Goal: Transaction & Acquisition: Purchase product/service

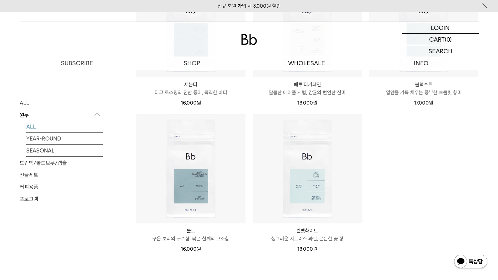
scroll to position [337, 0]
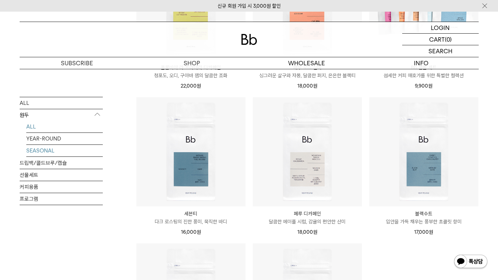
click at [91, 156] on li "SEASONAL" at bounding box center [64, 150] width 77 height 12
click at [83, 149] on link "SEASONAL" at bounding box center [64, 150] width 77 height 12
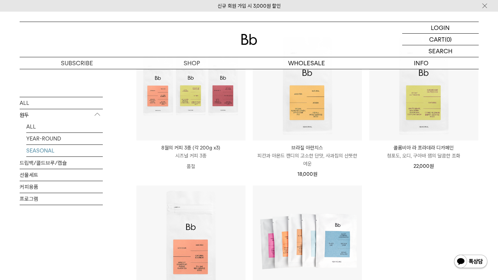
scroll to position [162, 0]
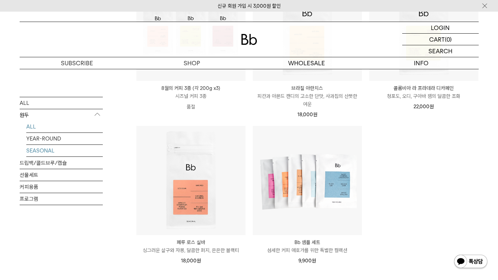
click at [38, 126] on link "ALL" at bounding box center [64, 127] width 77 height 12
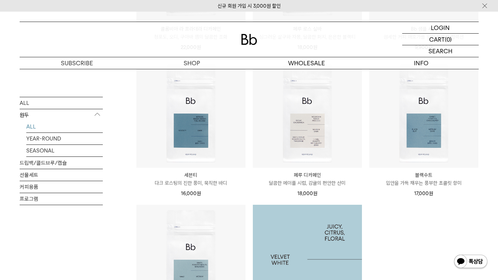
scroll to position [507, 0]
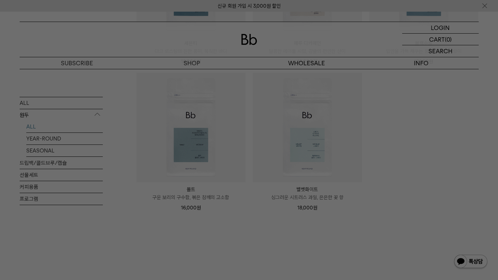
click at [484, 51] on div at bounding box center [249, 140] width 498 height 280
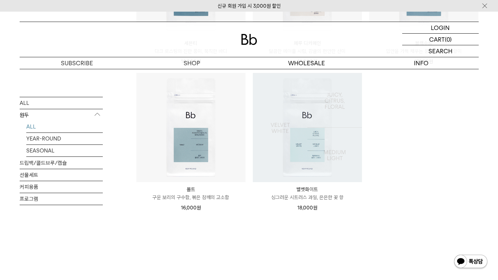
click at [325, 155] on img at bounding box center [307, 127] width 109 height 109
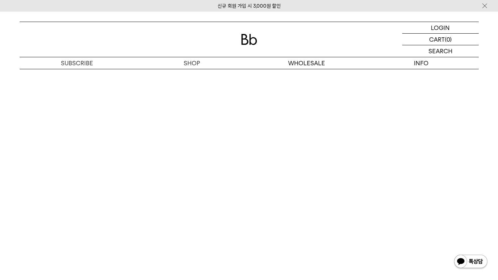
scroll to position [1596, 0]
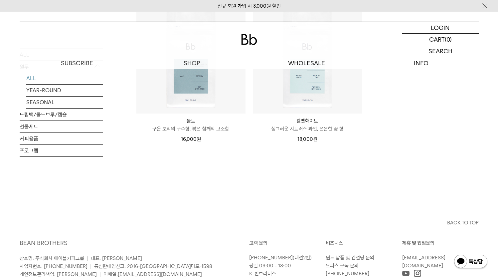
scroll to position [436, 0]
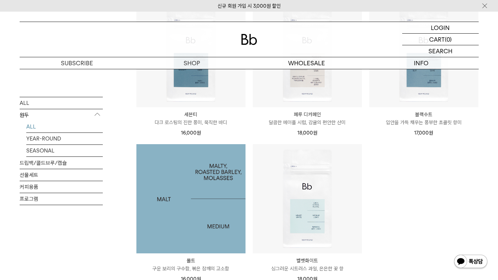
click at [224, 172] on img at bounding box center [190, 198] width 109 height 109
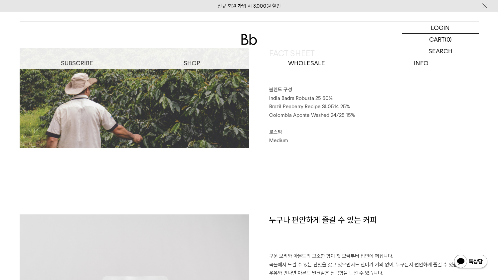
scroll to position [343, 0]
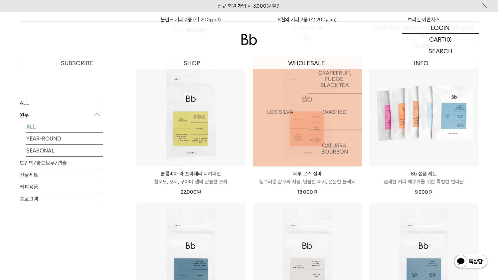
scroll to position [232, 0]
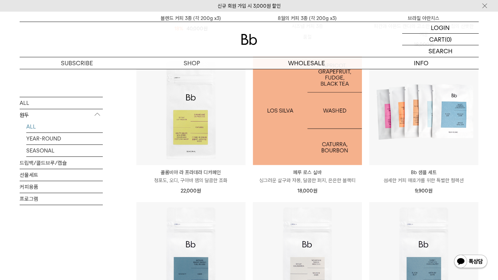
click at [323, 154] on img at bounding box center [307, 110] width 109 height 109
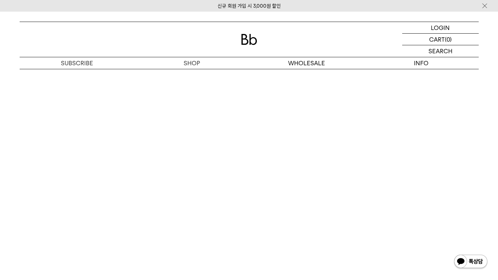
scroll to position [1325, 0]
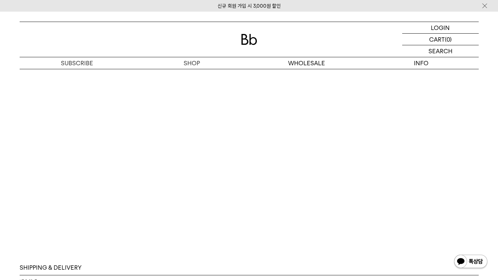
scroll to position [1423, 0]
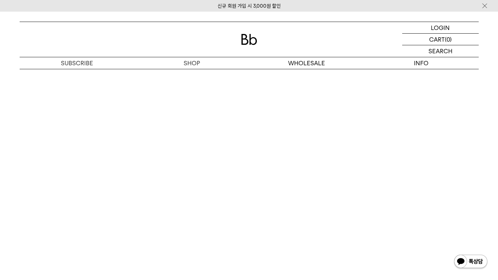
scroll to position [1453, 0]
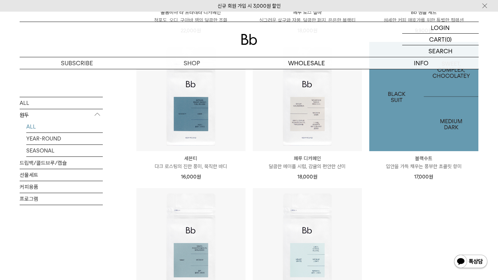
scroll to position [452, 0]
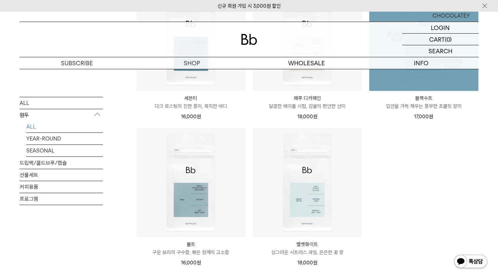
click at [414, 73] on img at bounding box center [424, 36] width 109 height 109
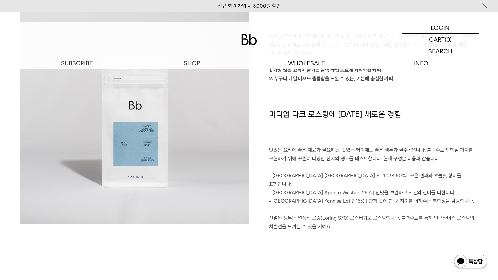
scroll to position [871, 0]
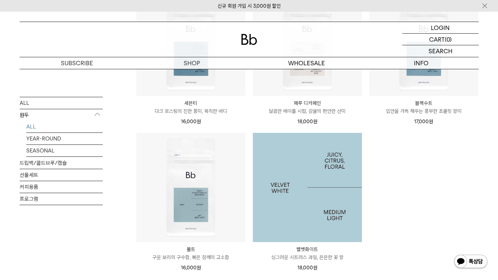
scroll to position [517, 0]
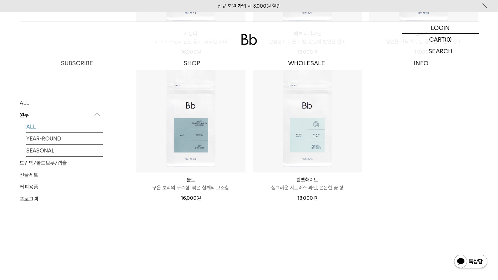
click at [365, 0] on div "신규 회원 가입 시 3,000원 할인" at bounding box center [249, 6] width 498 height 12
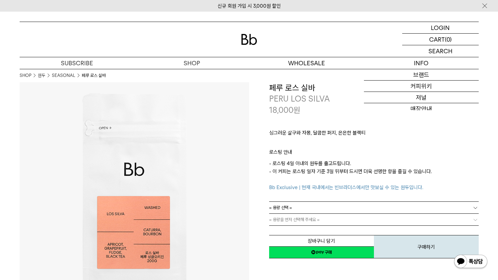
scroll to position [5, 0]
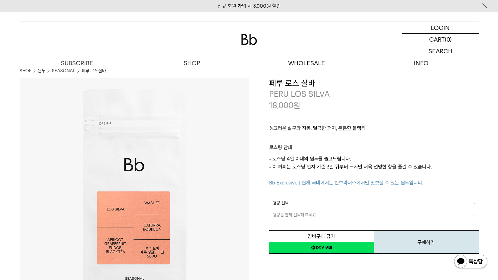
click at [363, 193] on div "싱그러운 살구와 자몽, 달콤한 퍼지, 은은한 블랙티 ㅤ 로스팅 안내 - 로스팅 4일 이내의 원두를 출고드립니다. - 이 커피는 로스팅 일자 기…" at bounding box center [374, 154] width 210 height 86
click at [359, 202] on link "= 용량 선택 =" at bounding box center [374, 203] width 210 height 12
click at [345, 221] on li "600g" at bounding box center [377, 227] width 203 height 12
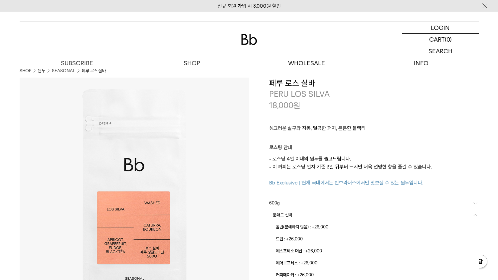
click at [340, 213] on link "= 분쇄도 선택 =" at bounding box center [374, 215] width 210 height 12
click at [337, 227] on li "홀빈(분쇄하지 않음) : +26,000" at bounding box center [377, 227] width 203 height 12
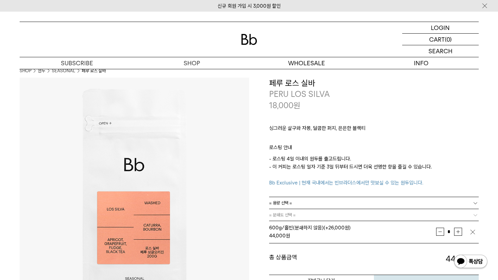
scroll to position [19, 0]
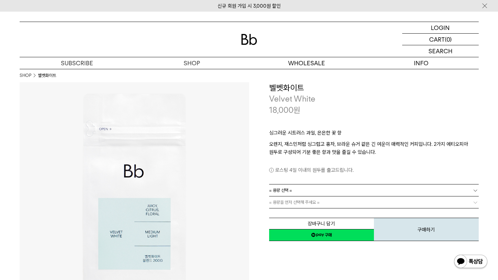
click at [348, 185] on link "= 용량 선택 =" at bounding box center [374, 190] width 210 height 12
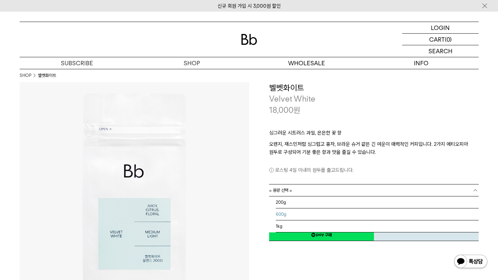
click at [334, 214] on li "600g" at bounding box center [377, 214] width 203 height 12
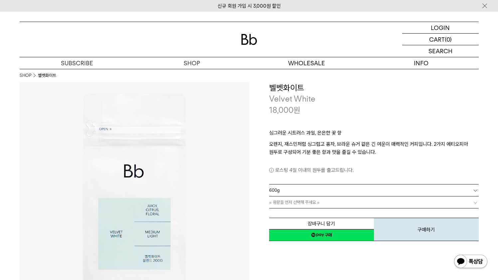
click at [331, 194] on link "600g" at bounding box center [374, 190] width 210 height 12
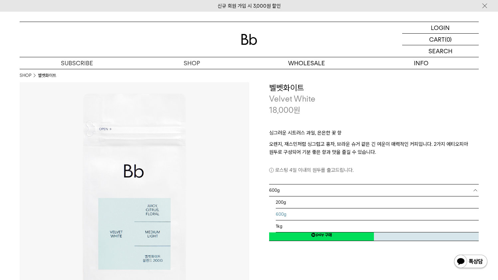
click at [325, 215] on li "600g" at bounding box center [377, 214] width 203 height 12
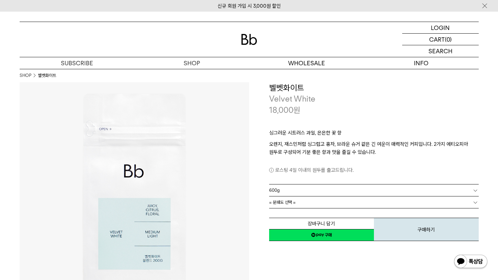
click at [386, 212] on div "장바구니 담기 찜하기 NAVER 네이버 ID로 간편구매 네이버페이 네이버페이 구매하기 찜하기 이전 이벤트 네이버페이 다음 구매하기" at bounding box center [374, 225] width 210 height 34
click at [382, 198] on link "= 분쇄도 선택 =" at bounding box center [374, 202] width 210 height 12
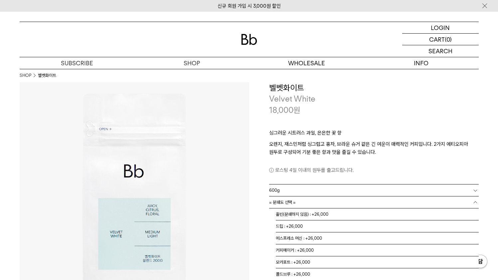
scroll to position [1, 0]
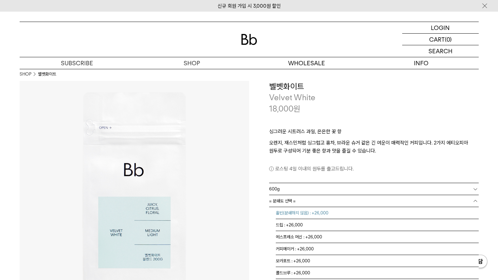
click at [367, 214] on li "홀빈(분쇄하지 않음) : +26,000" at bounding box center [377, 213] width 203 height 12
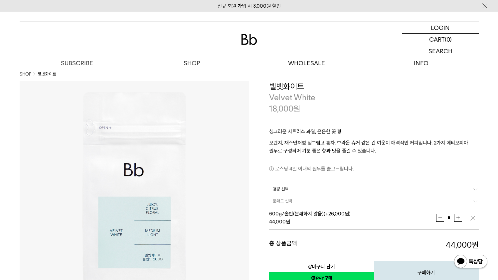
scroll to position [56, 0]
